Goal: Information Seeking & Learning: Learn about a topic

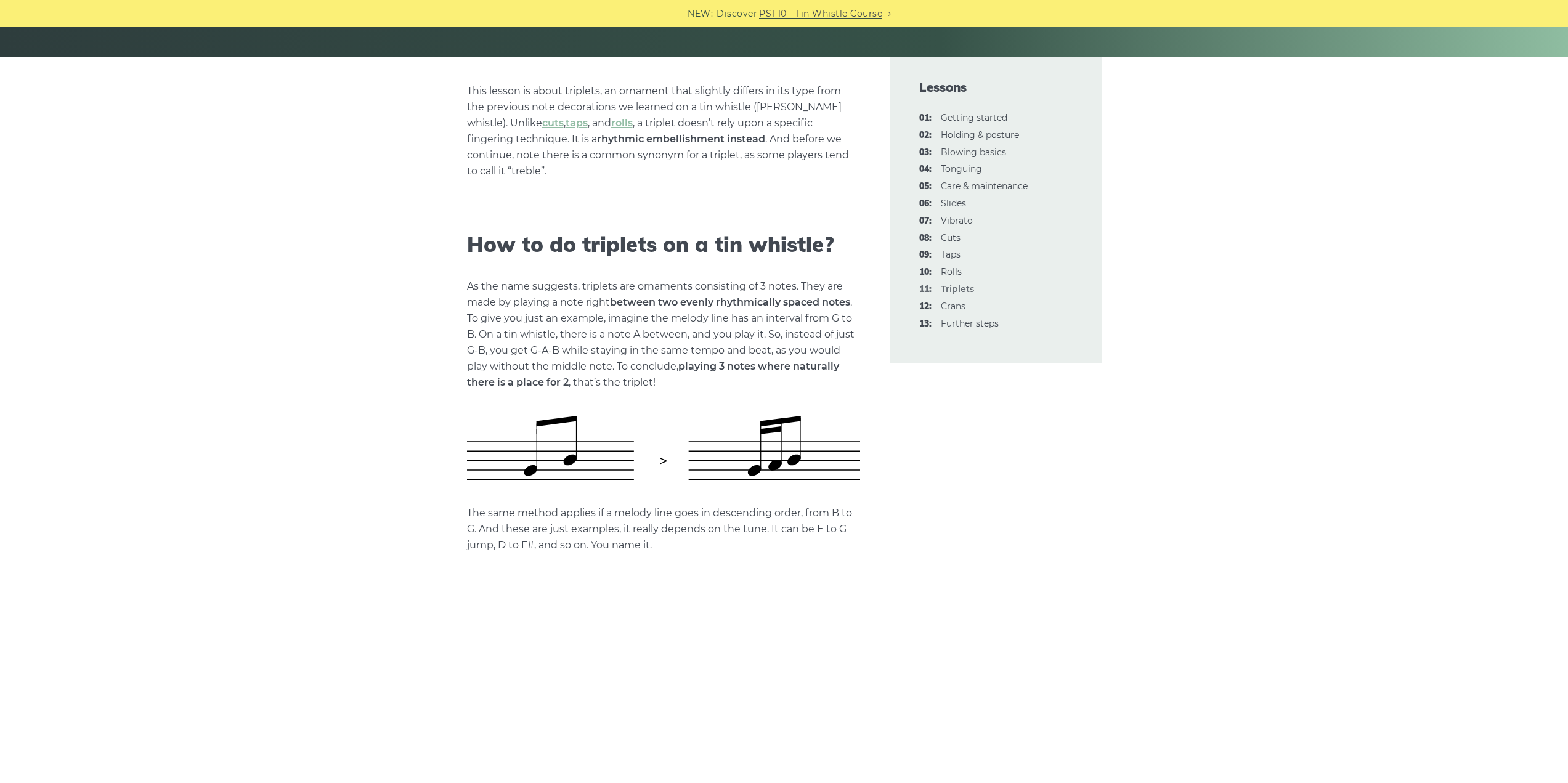
scroll to position [555, 0]
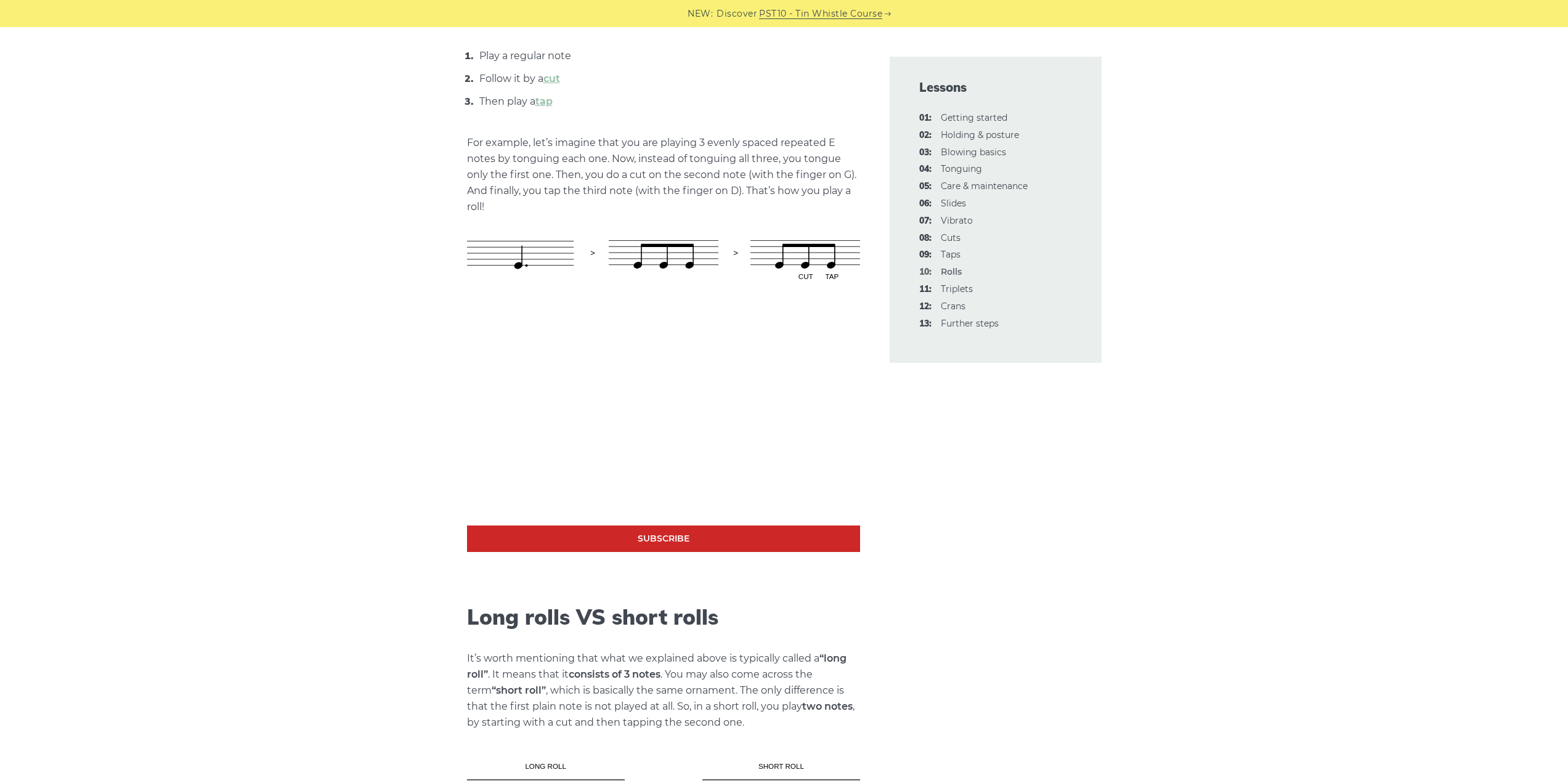
scroll to position [863, 0]
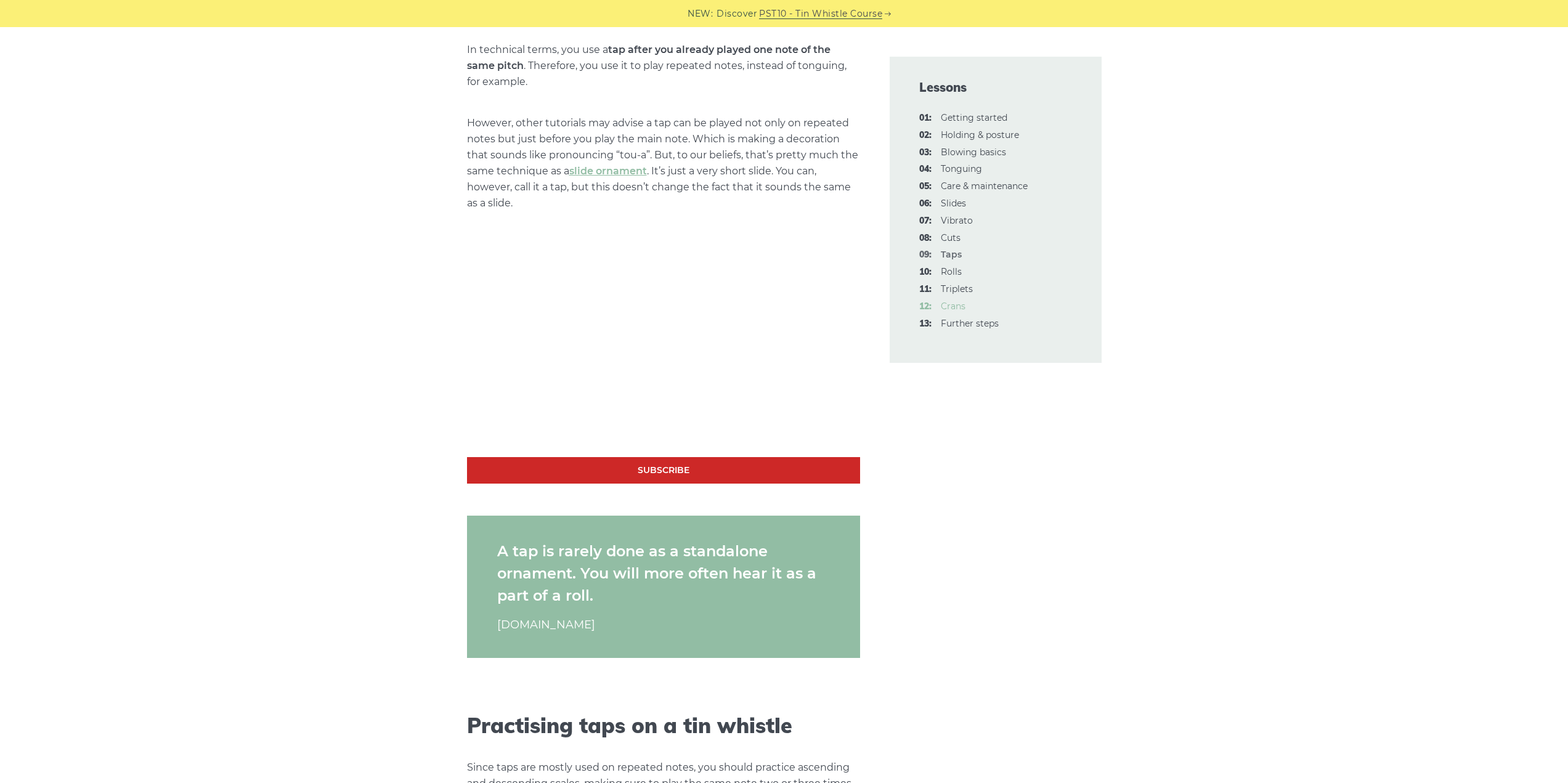
click at [954, 308] on link "12: Crans" at bounding box center [953, 306] width 25 height 11
click at [964, 324] on link "13: Further steps" at bounding box center [970, 323] width 58 height 11
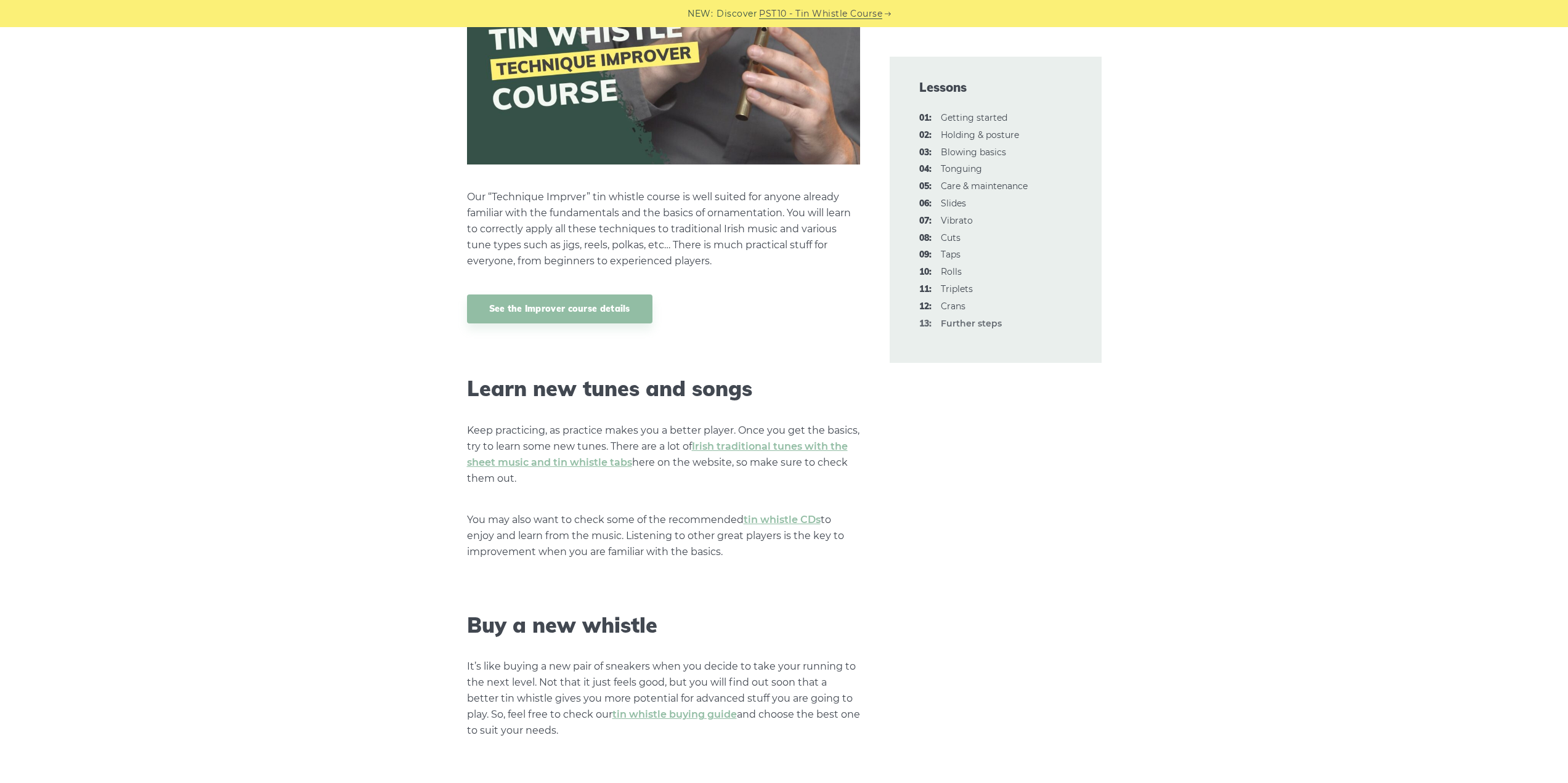
scroll to position [1222, 0]
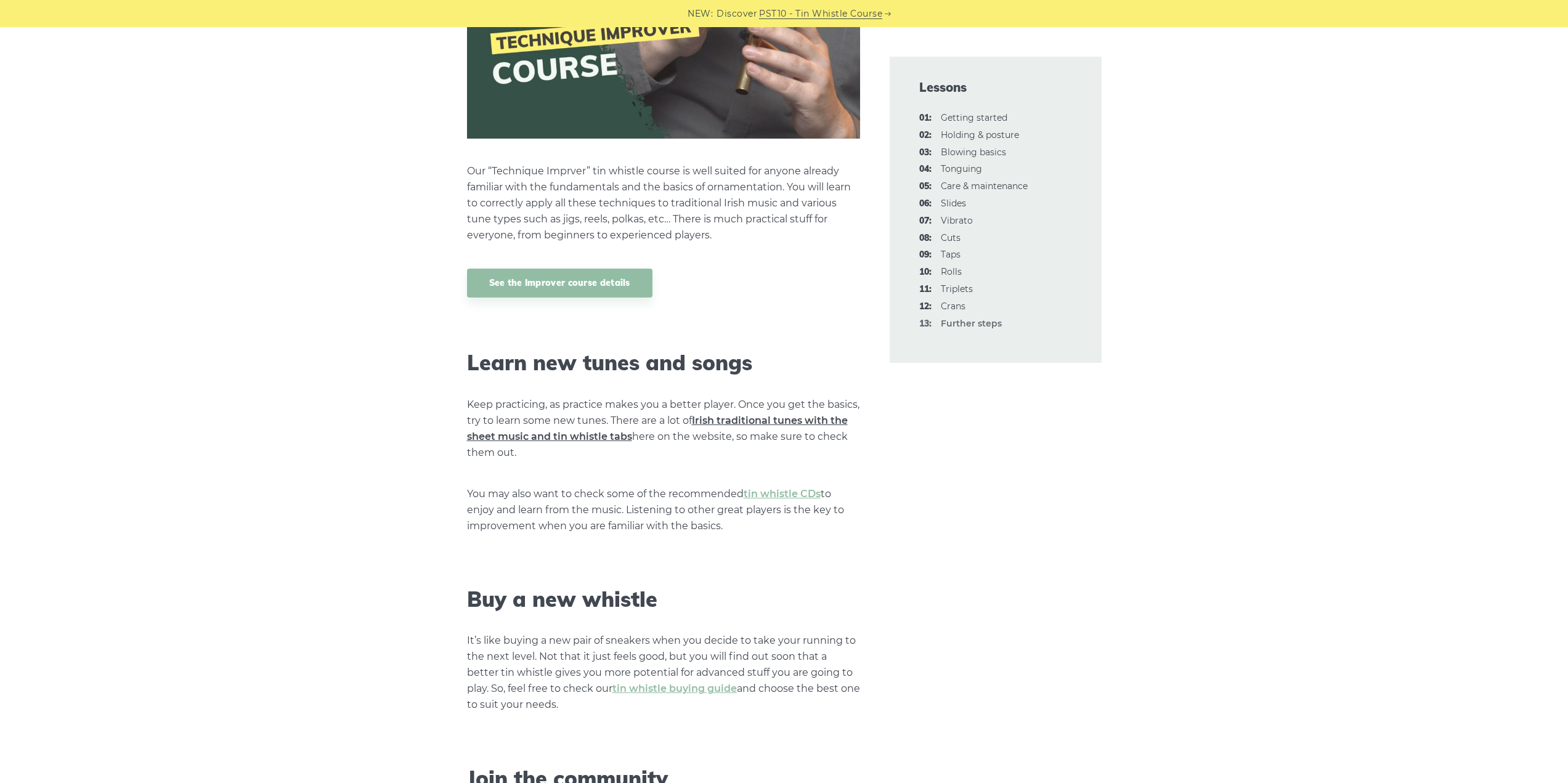
click at [787, 422] on link "Irish traditional tunes with the sheet music and tin whistle tabs" at bounding box center [657, 428] width 381 height 27
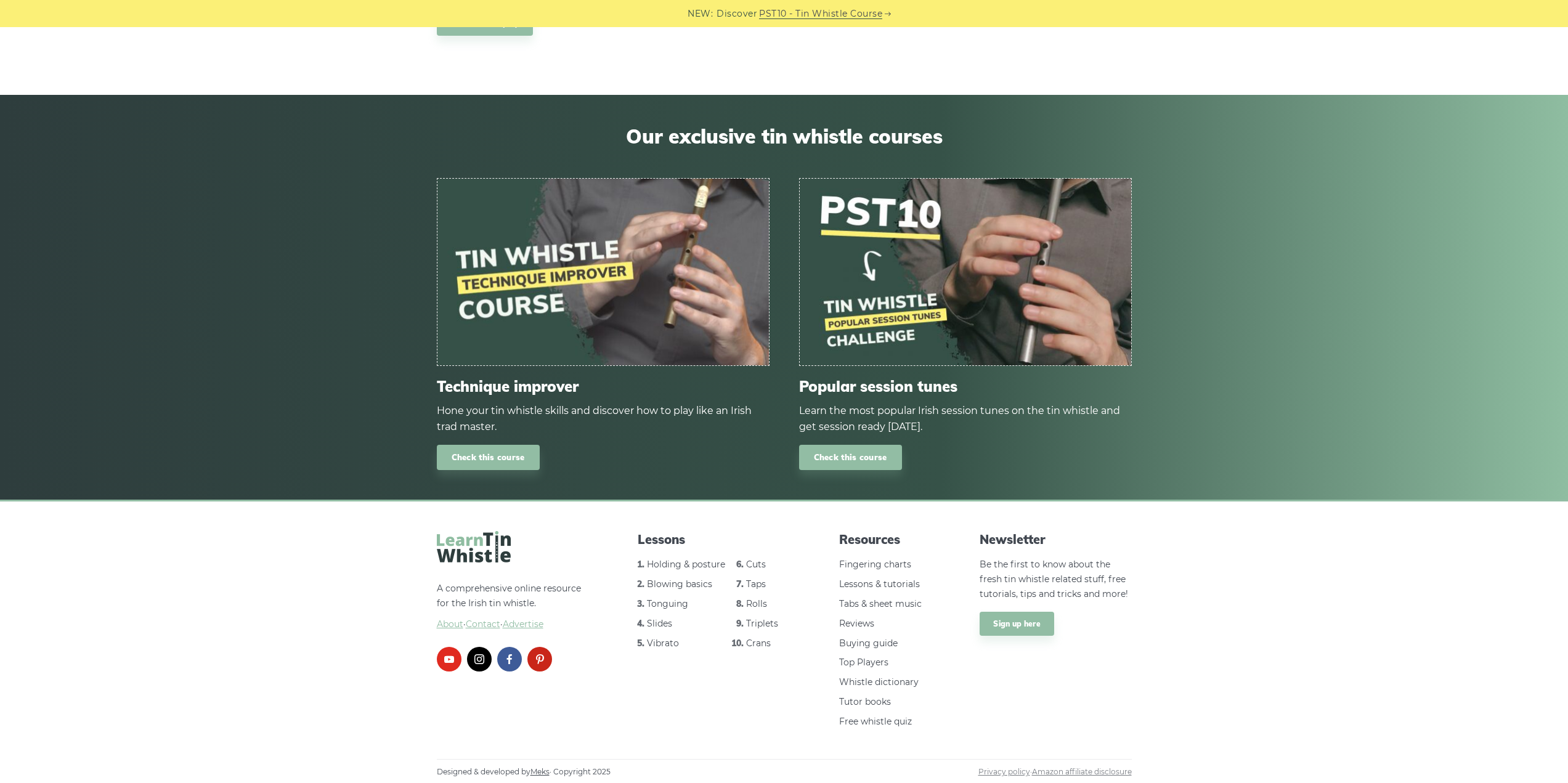
scroll to position [1278, 0]
click at [904, 583] on link "Lessons & tutorials" at bounding box center [879, 583] width 81 height 11
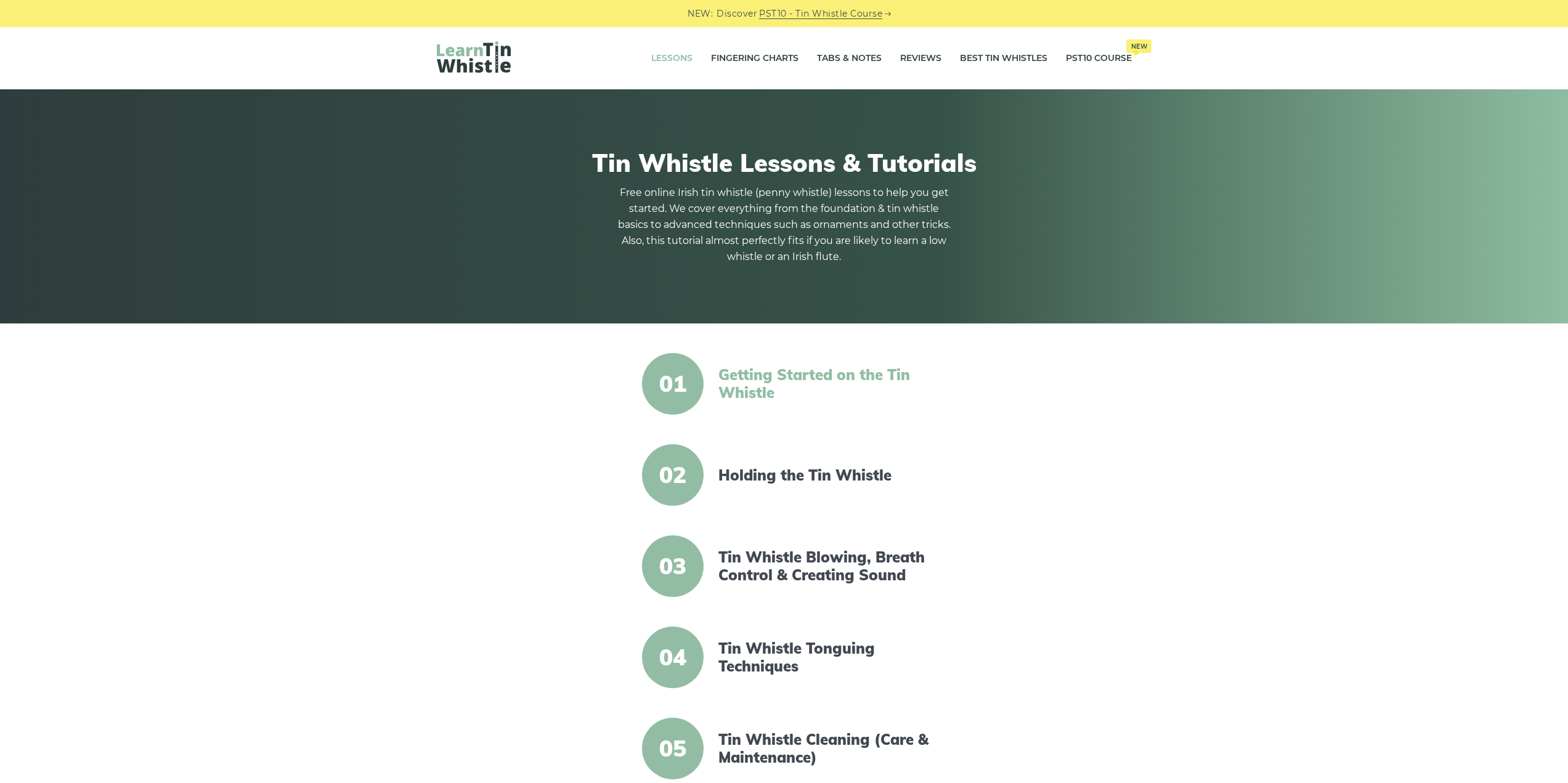
click at [863, 376] on link "Getting Started on the Tin Whistle" at bounding box center [824, 384] width 212 height 36
click at [779, 474] on link "Holding the Tin Whistle" at bounding box center [824, 476] width 212 height 18
click at [793, 381] on link "Getting Started on the Tin Whistle" at bounding box center [824, 384] width 212 height 36
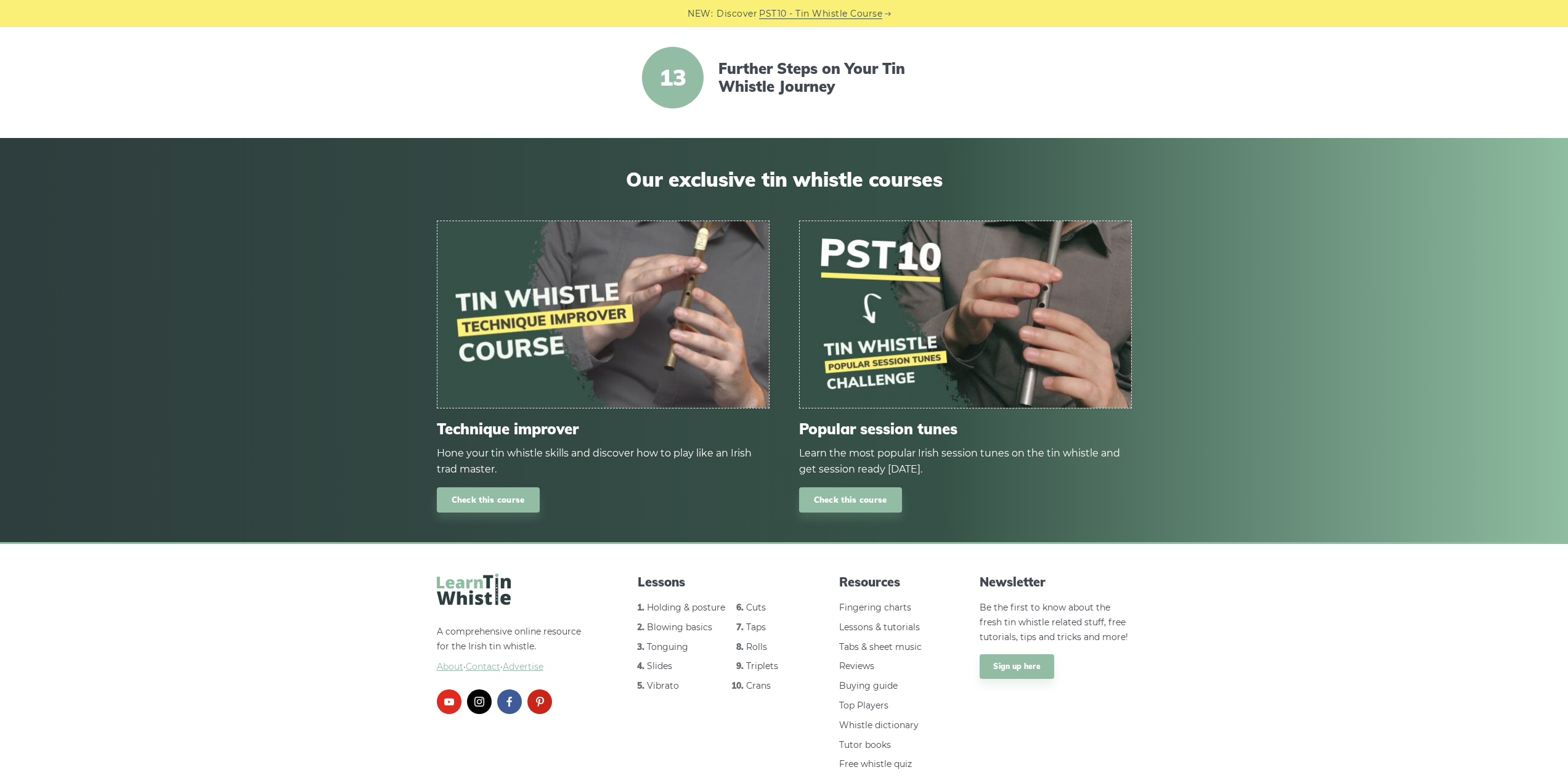
scroll to position [1444, 0]
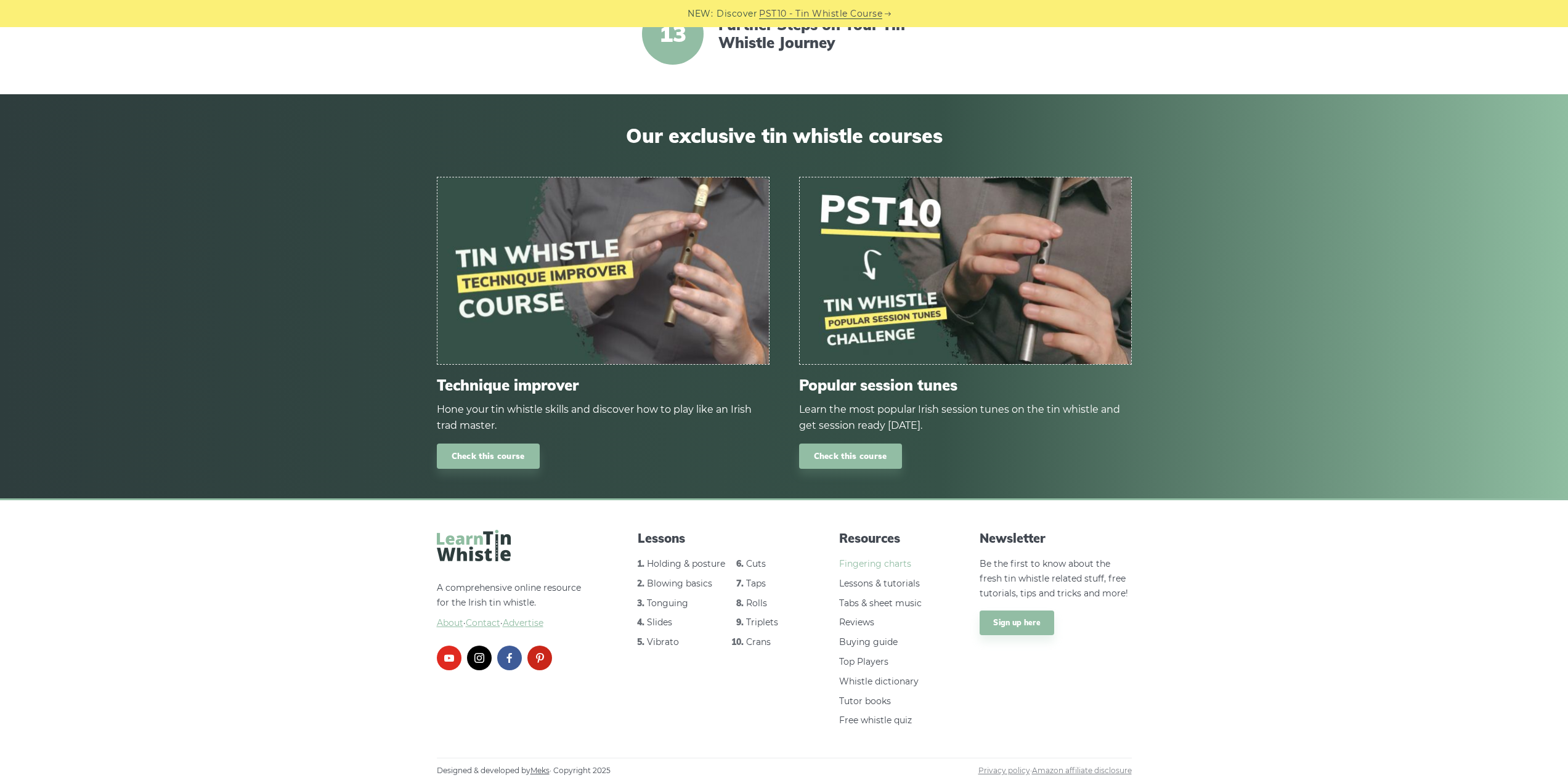
click at [891, 565] on link "Fingering charts" at bounding box center [875, 563] width 72 height 11
click at [896, 603] on link "Tabs & sheet music" at bounding box center [880, 603] width 82 height 11
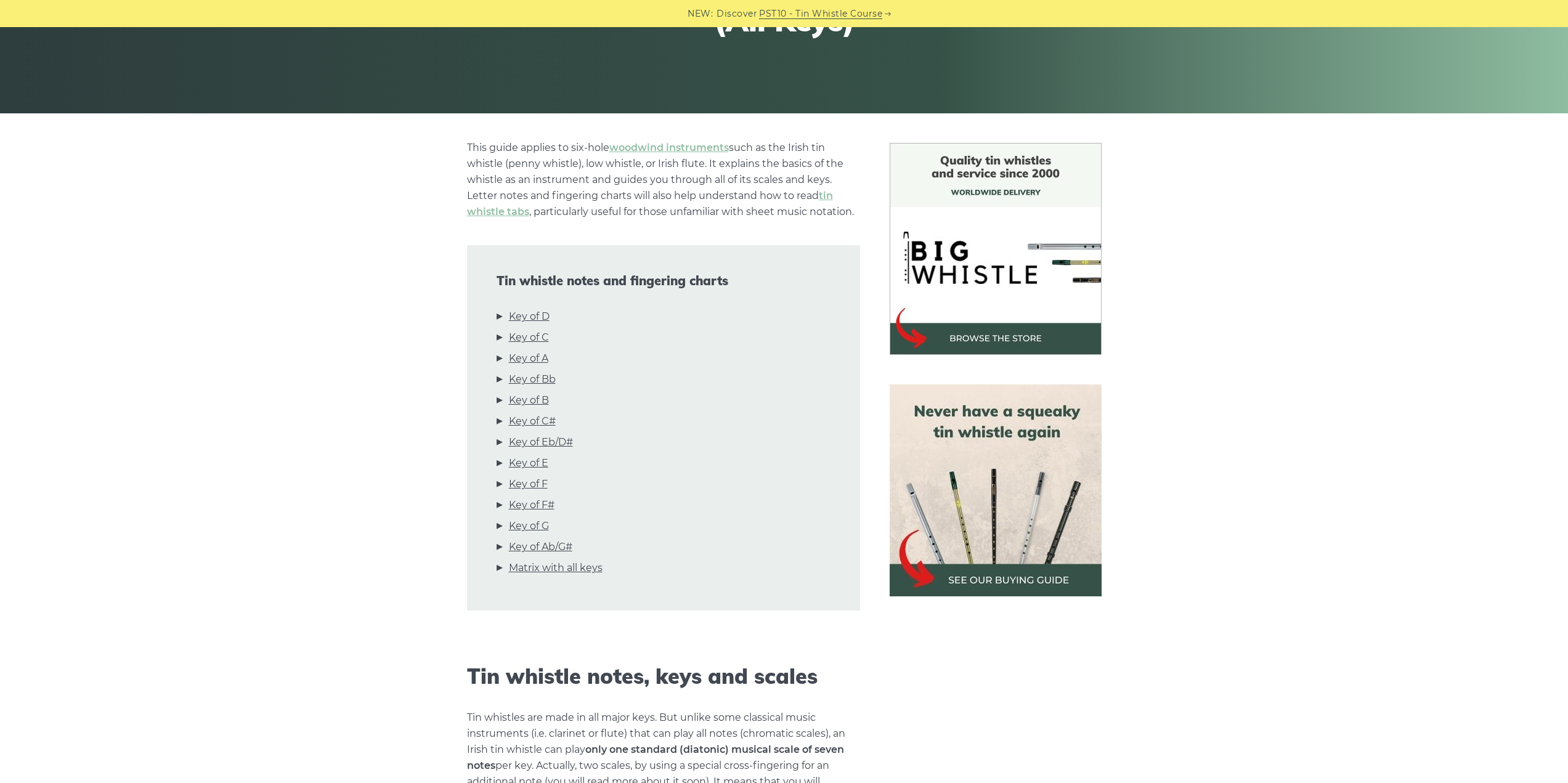
scroll to position [247, 0]
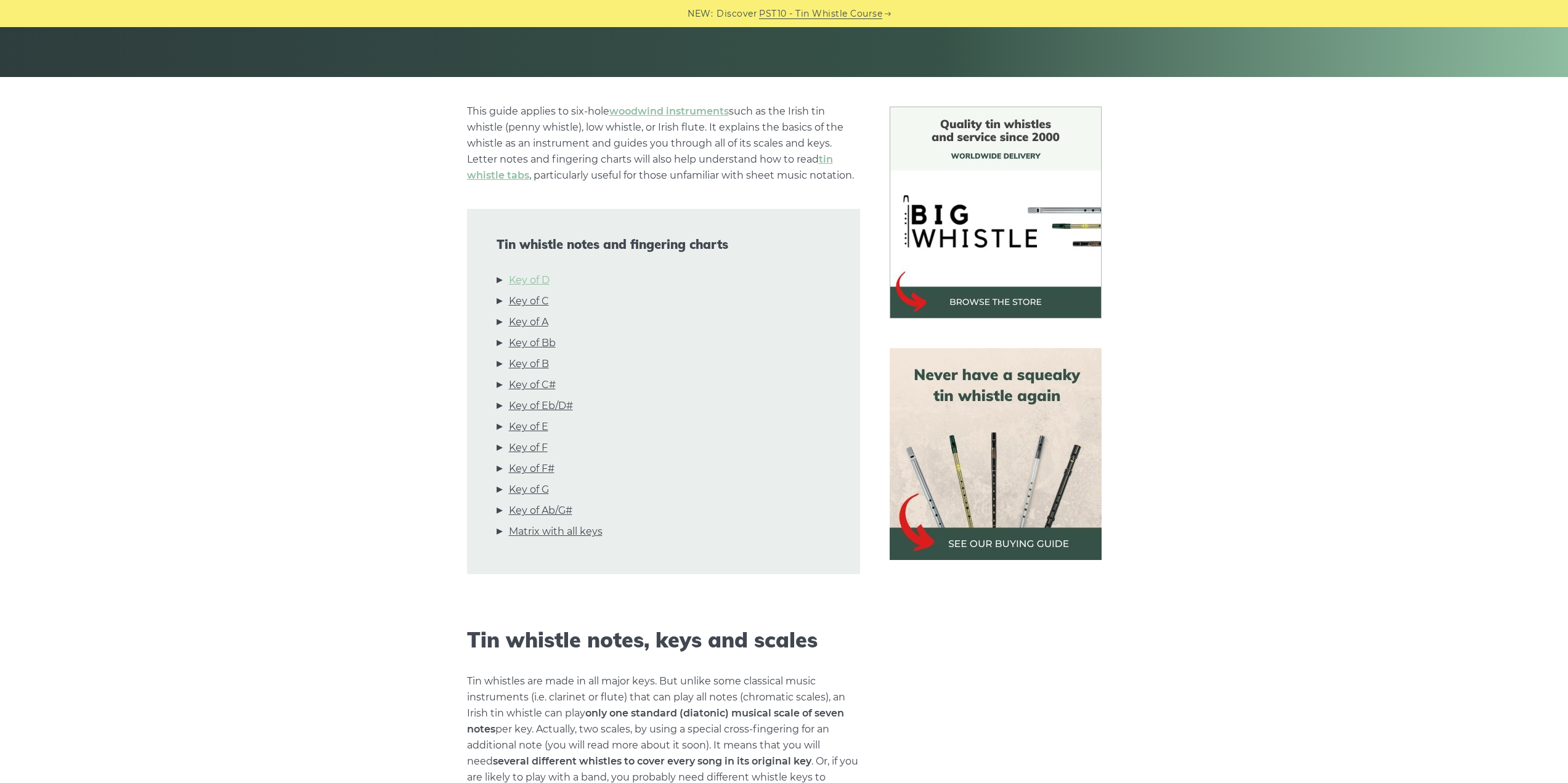
click at [540, 277] on link "Key of D" at bounding box center [529, 280] width 41 height 16
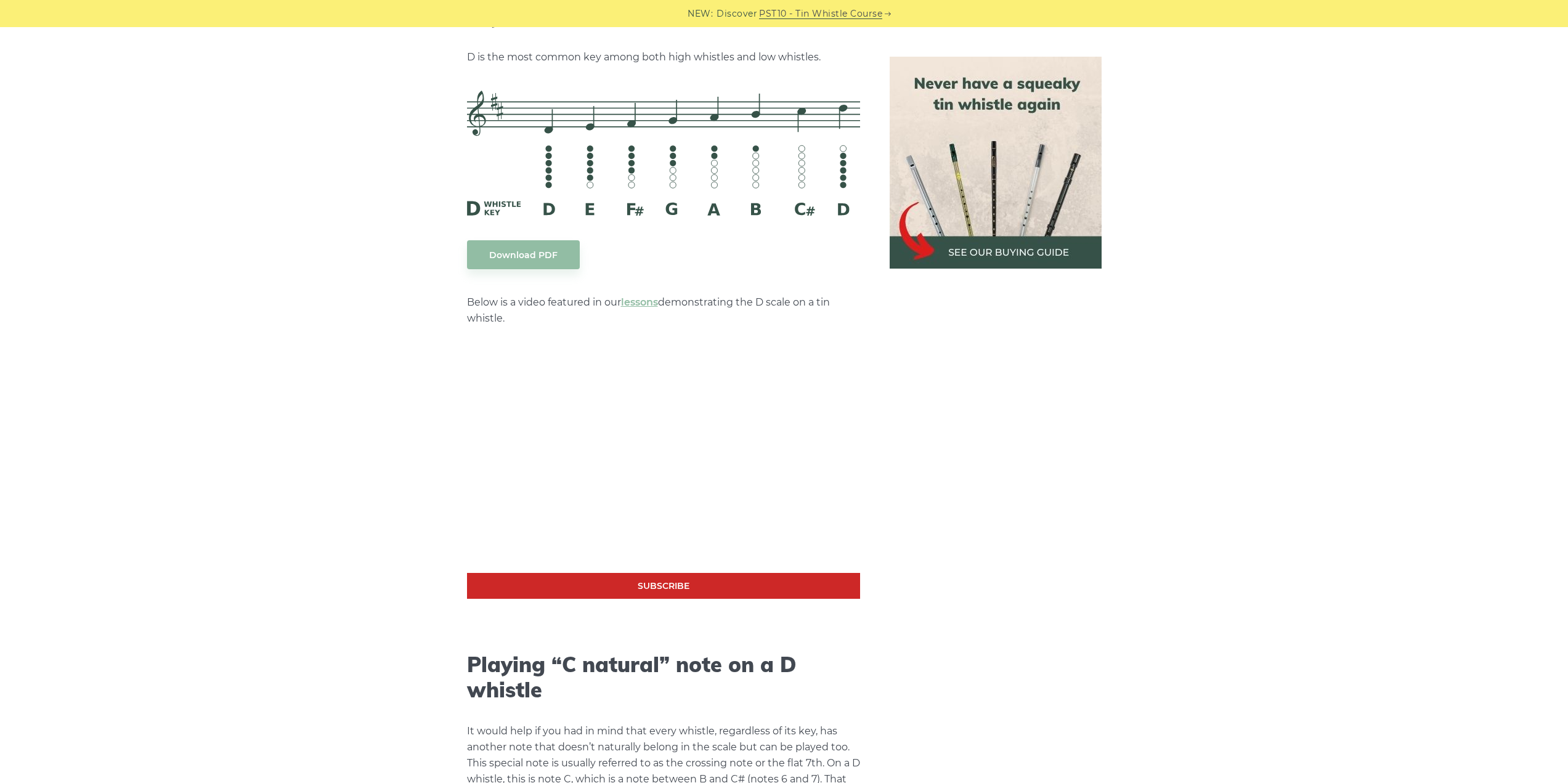
scroll to position [1920, 0]
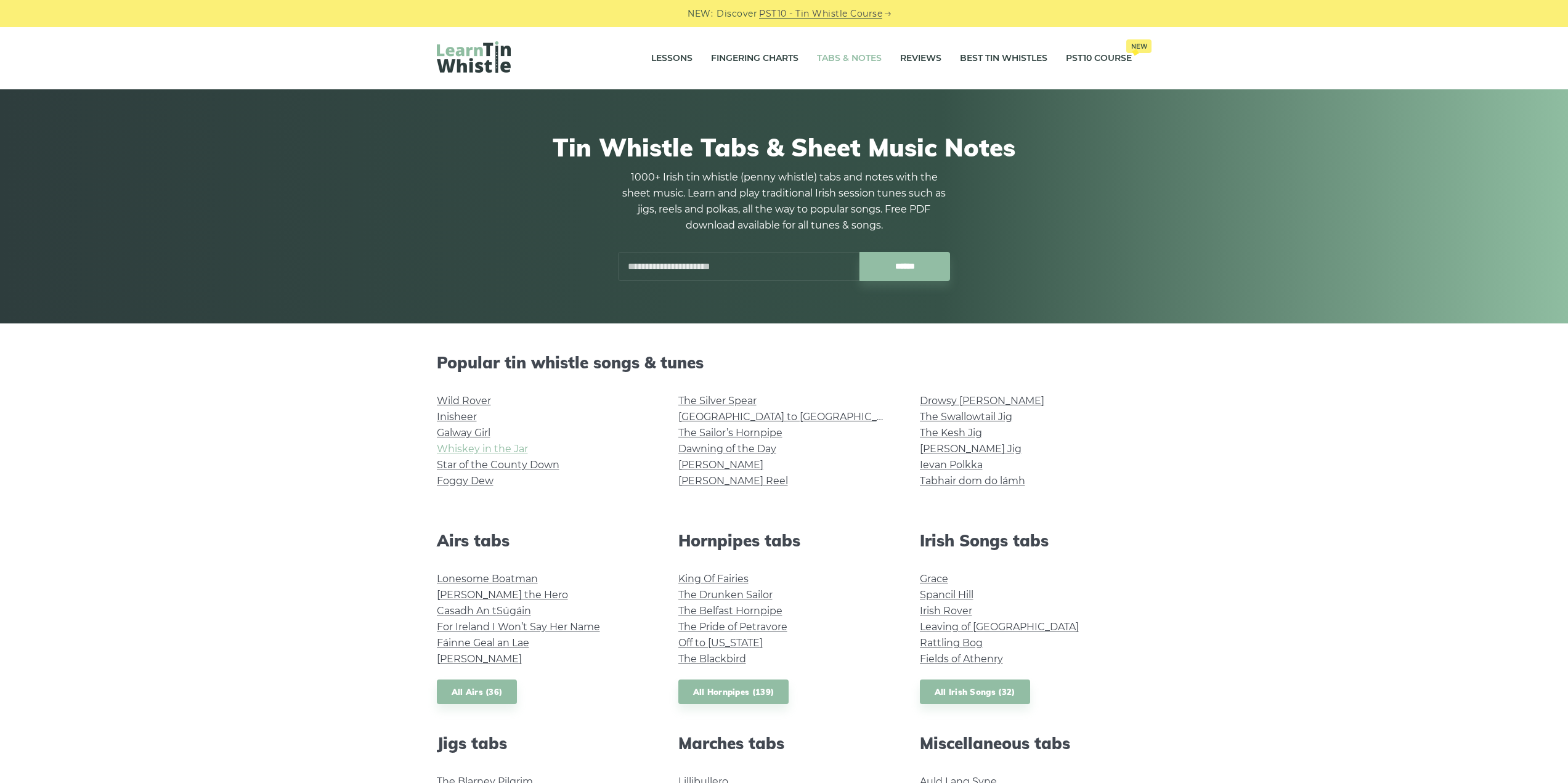
click at [511, 447] on link "Whiskey in the Jar" at bounding box center [482, 449] width 91 height 11
click at [480, 427] on link "Galway Girl" at bounding box center [464, 433] width 54 height 11
click at [485, 478] on link "Foggy Dew" at bounding box center [465, 481] width 57 height 11
drag, startPoint x: 1206, startPoint y: 409, endPoint x: 1148, endPoint y: 362, distance: 74.7
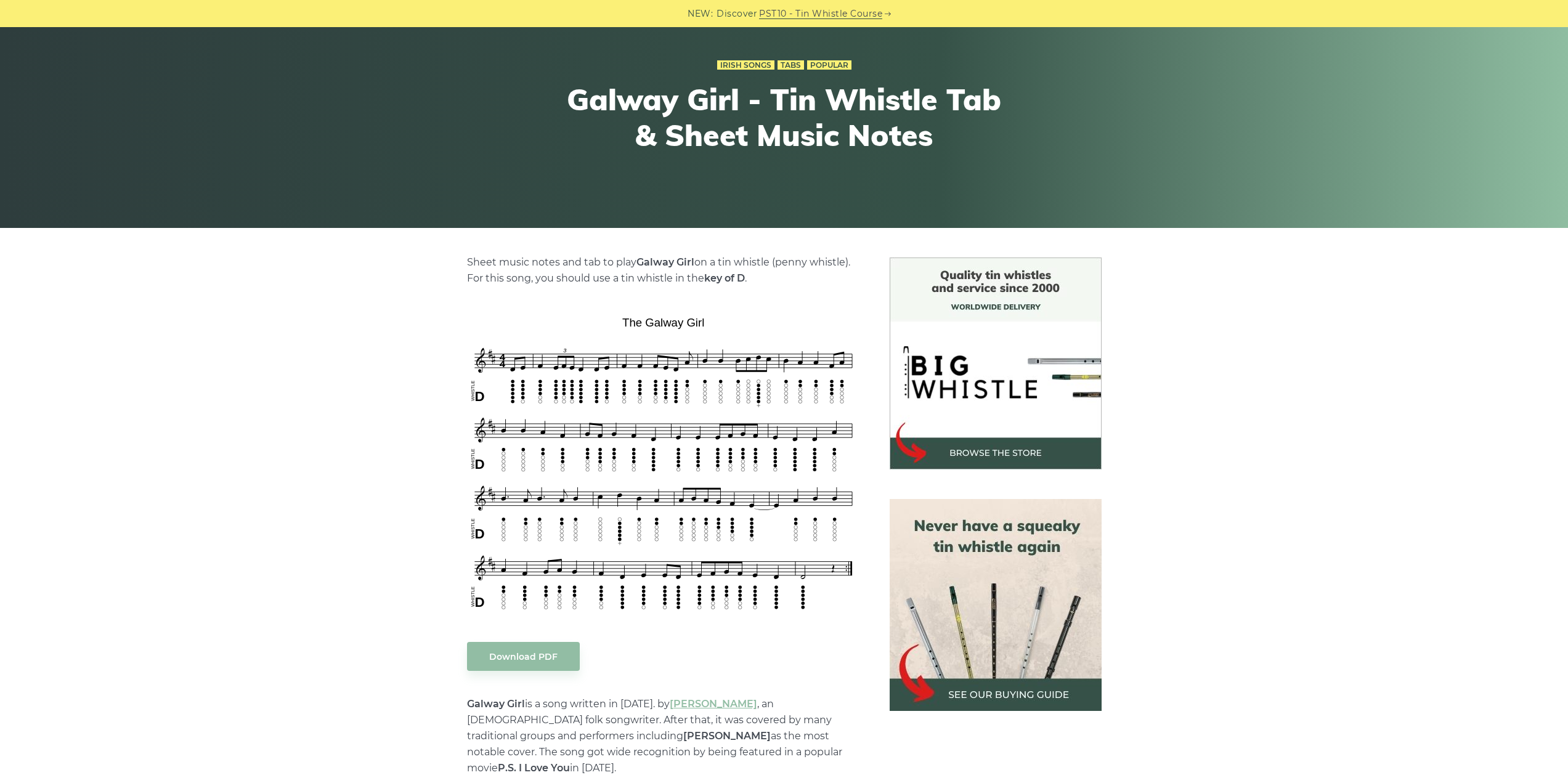
scroll to position [62, 0]
